Goal: Transaction & Acquisition: Purchase product/service

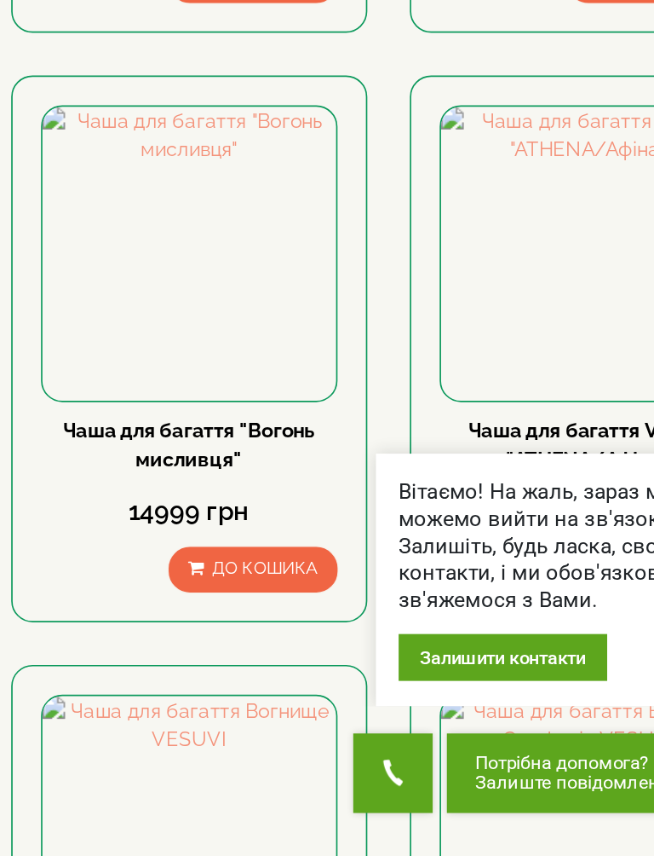
scroll to position [584, 0]
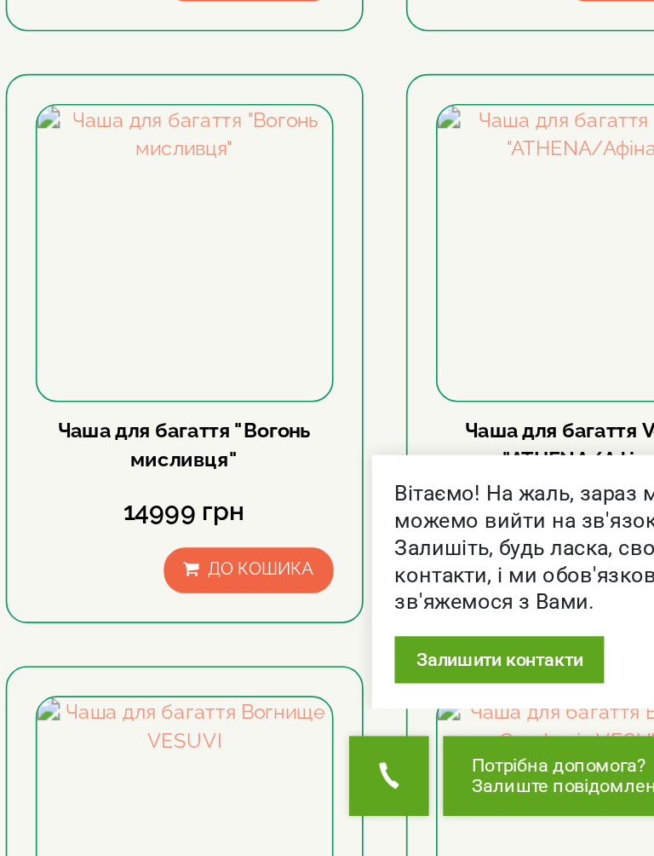
click at [439, 406] on img at bounding box center [527, 494] width 176 height 176
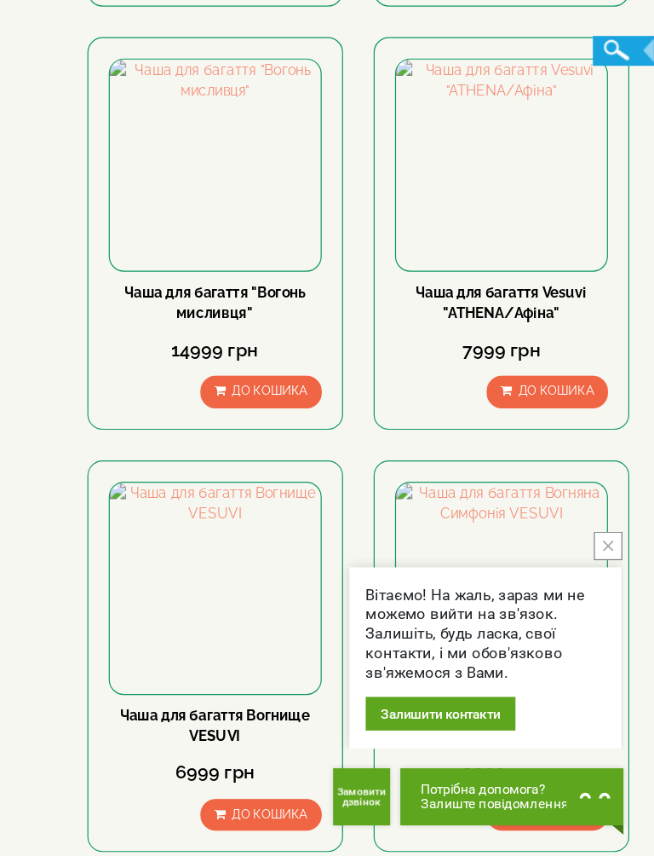
scroll to position [818, 0]
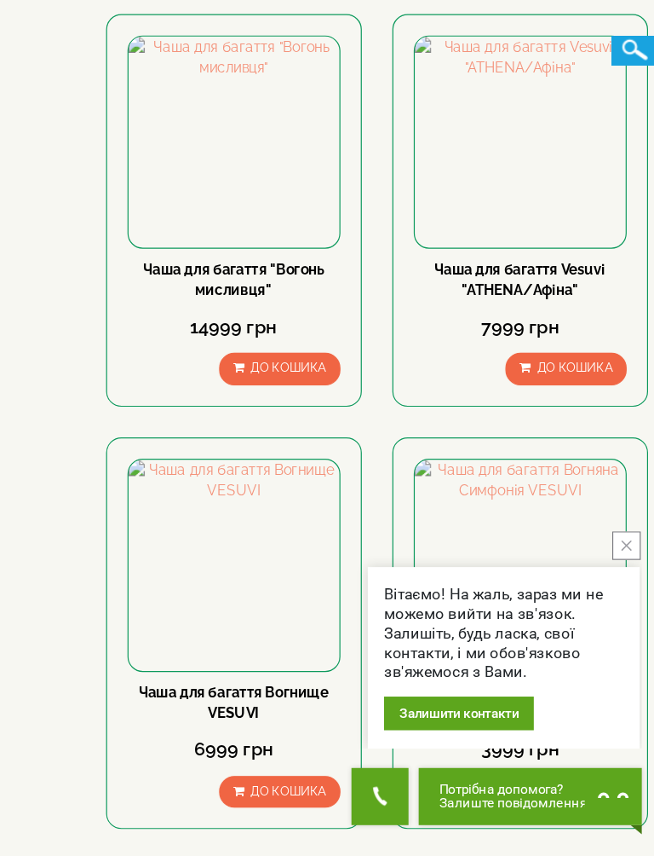
click at [612, 592] on icon "close button" at bounding box center [616, 596] width 9 height 9
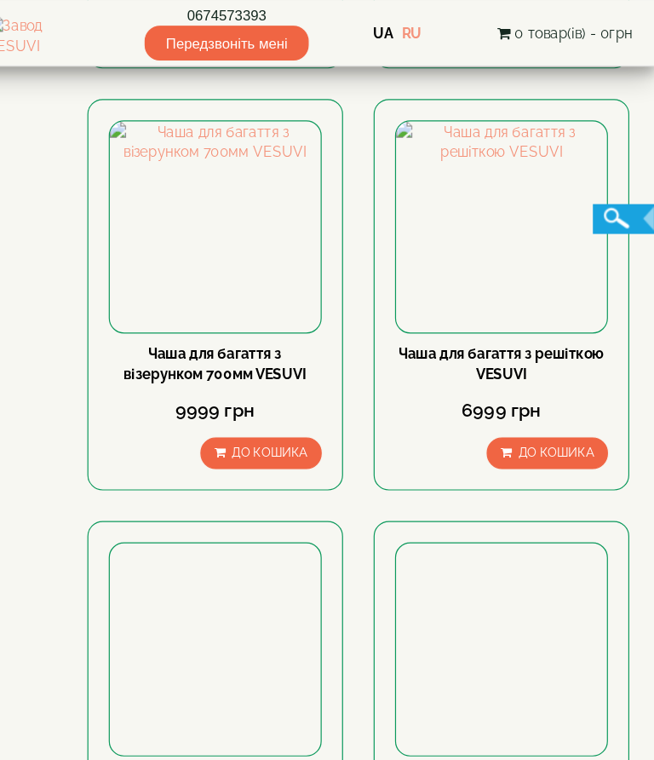
scroll to position [1588, 0]
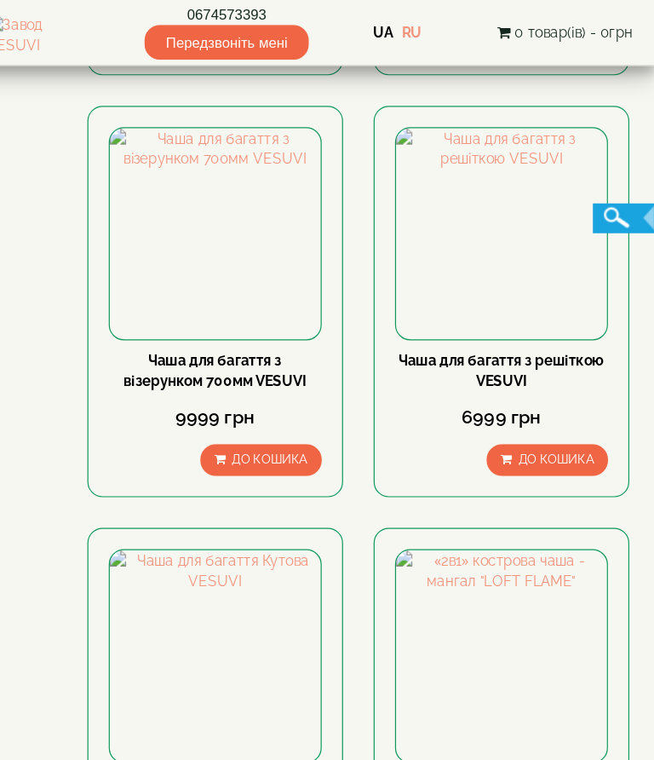
click at [439, 255] on img at bounding box center [527, 195] width 176 height 176
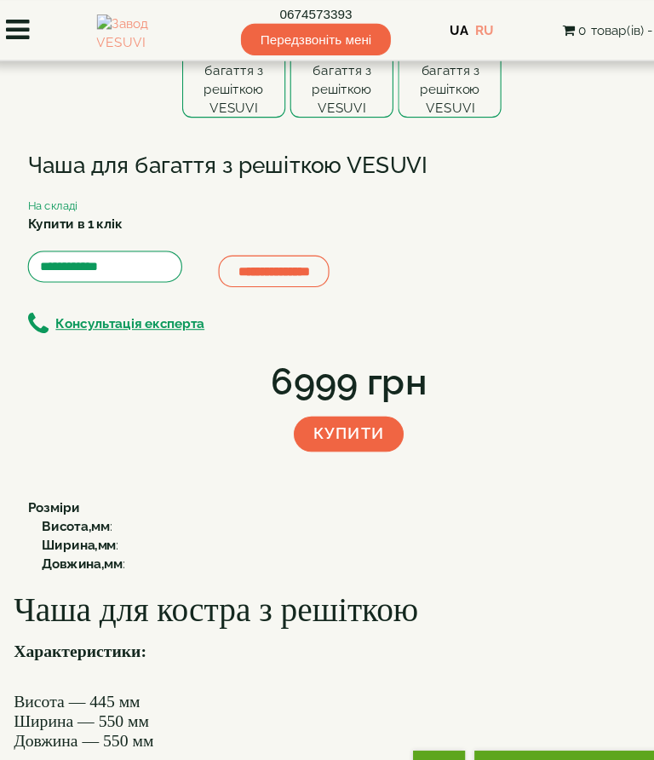
scroll to position [77, 0]
